Goal: Transaction & Acquisition: Purchase product/service

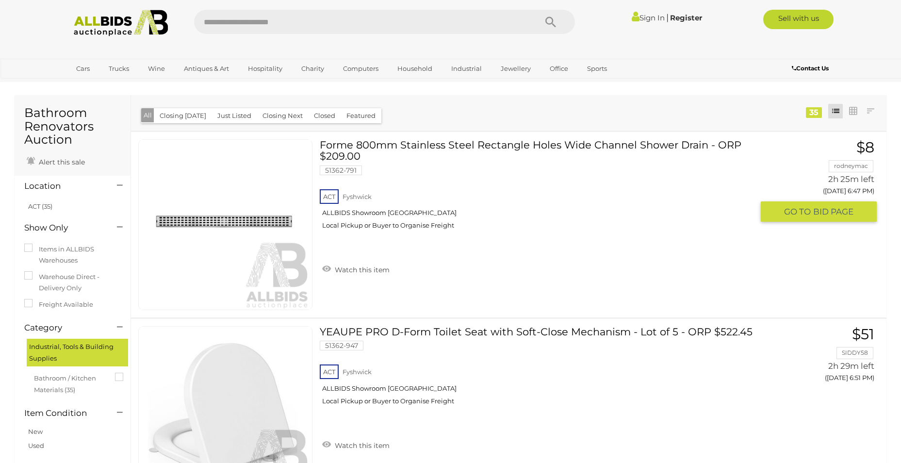
click at [275, 218] on link at bounding box center [225, 224] width 174 height 171
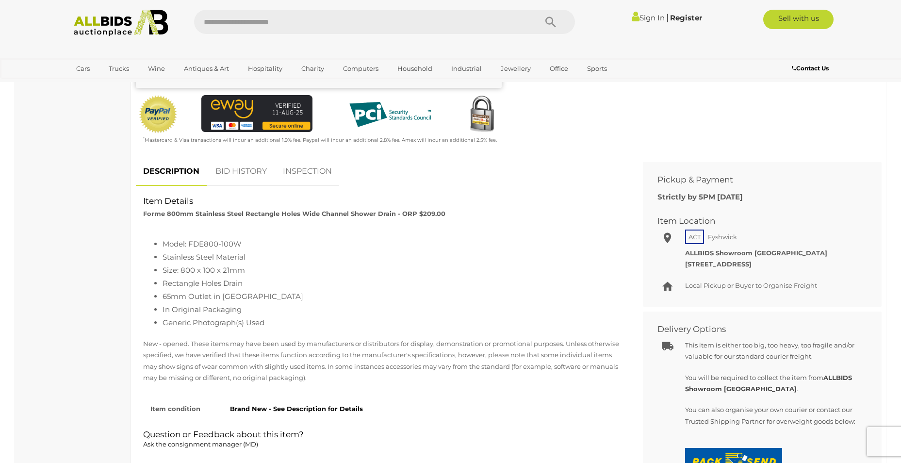
scroll to position [291, 0]
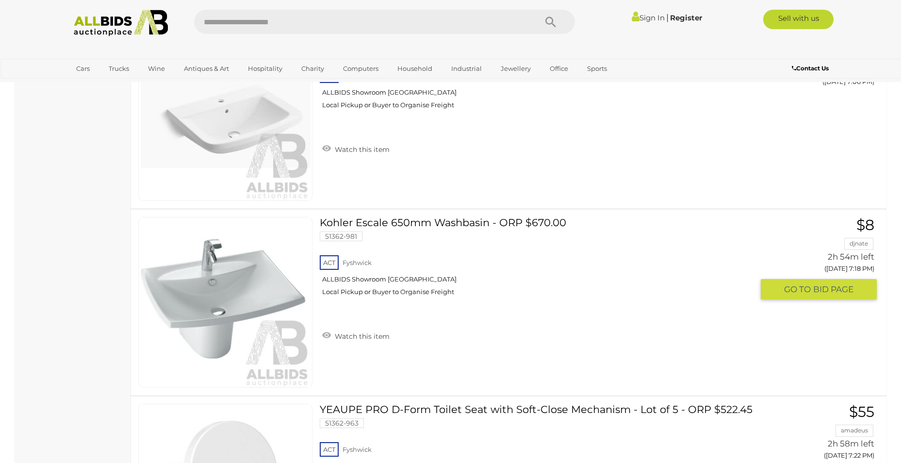
scroll to position [1439, 0]
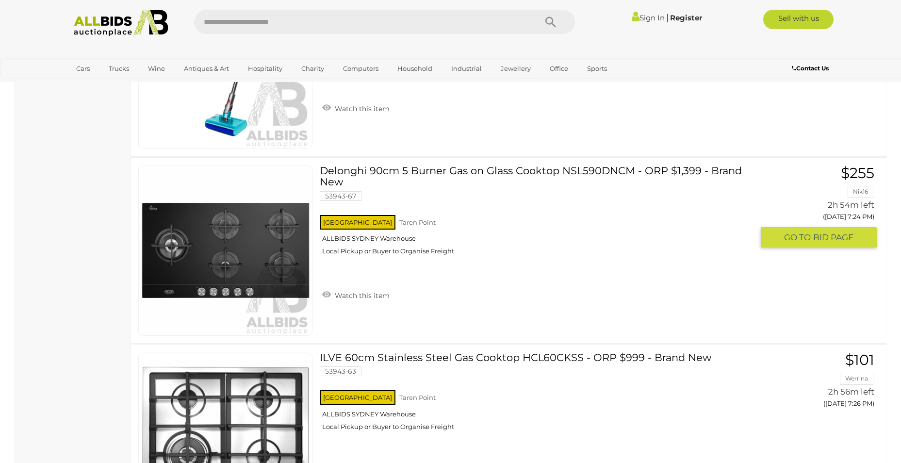
scroll to position [2425, 0]
